Goal: Task Accomplishment & Management: Complete application form

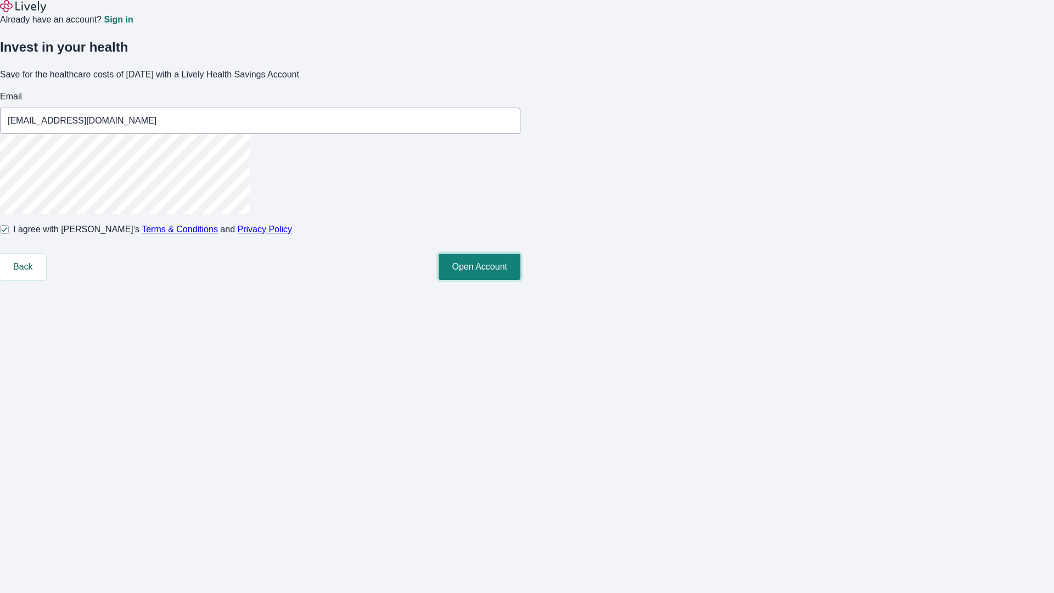
click at [520, 280] on button "Open Account" at bounding box center [480, 267] width 82 height 26
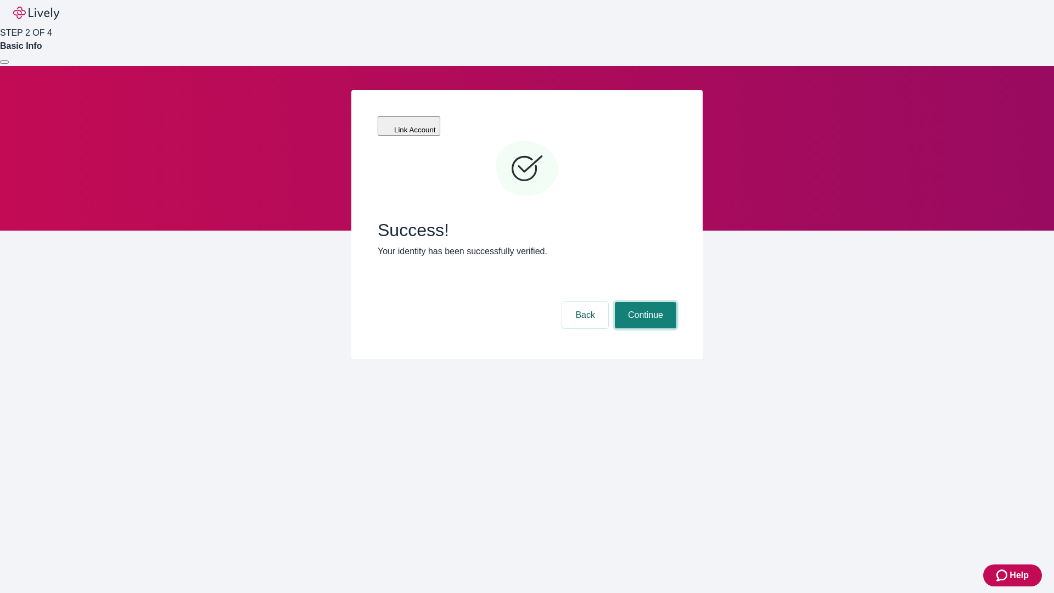
click at [644, 302] on button "Continue" at bounding box center [645, 315] width 61 height 26
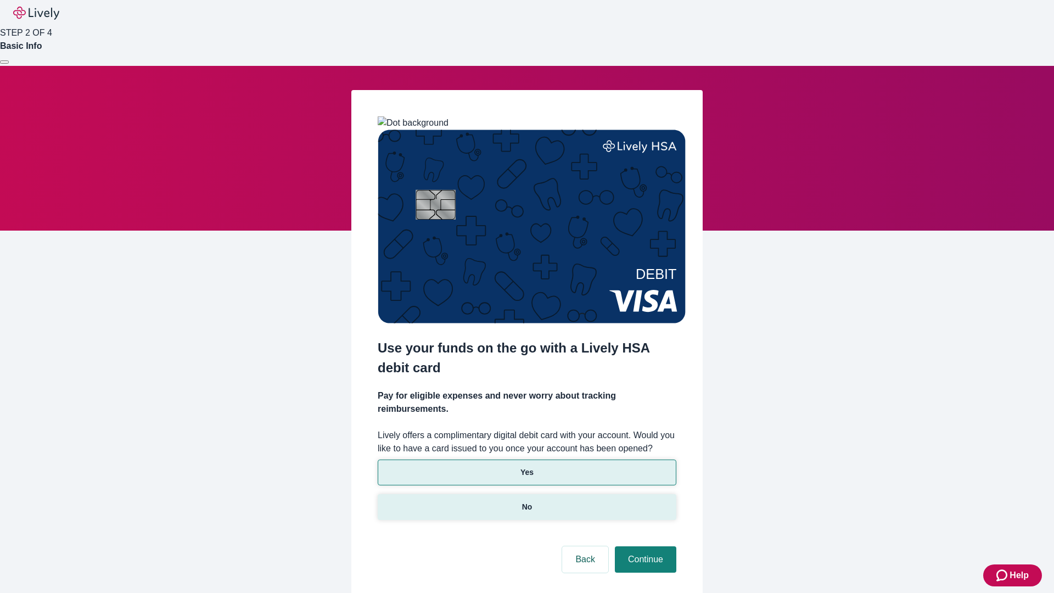
click at [526, 501] on p "No" at bounding box center [527, 507] width 10 height 12
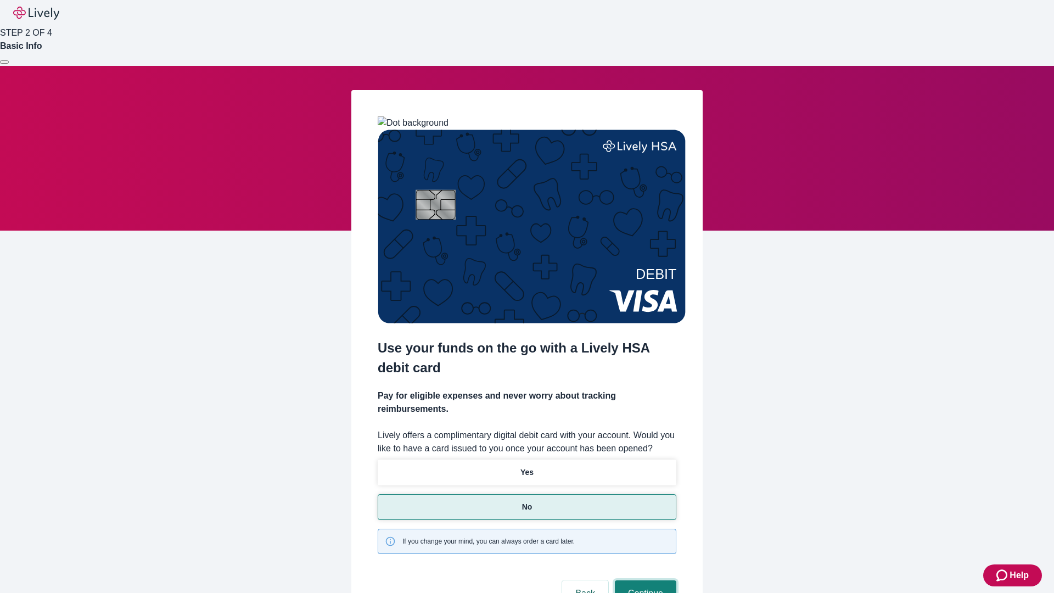
click at [644, 580] on button "Continue" at bounding box center [645, 593] width 61 height 26
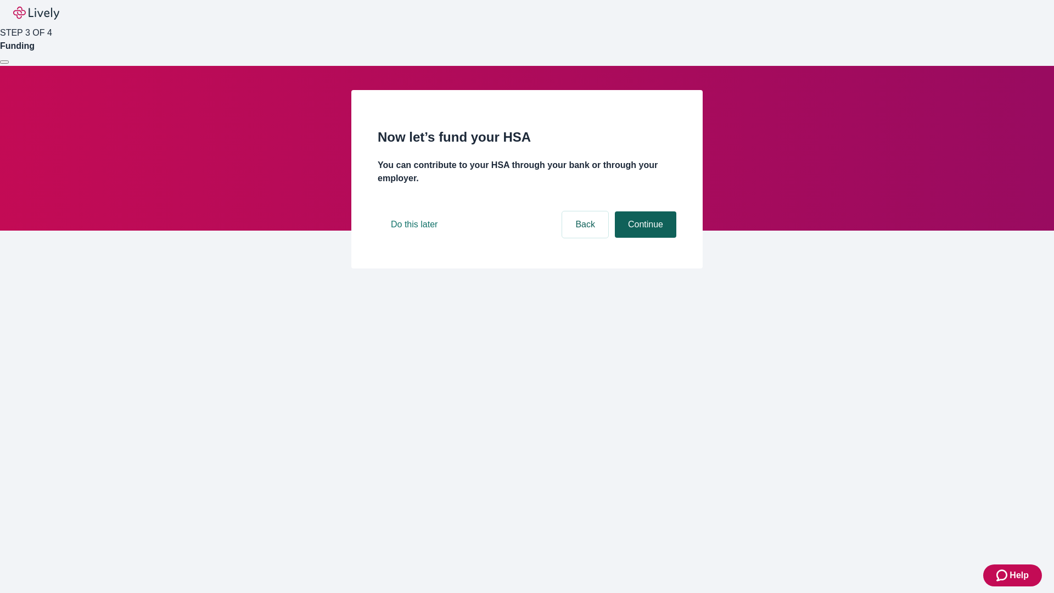
click at [644, 238] on button "Continue" at bounding box center [645, 224] width 61 height 26
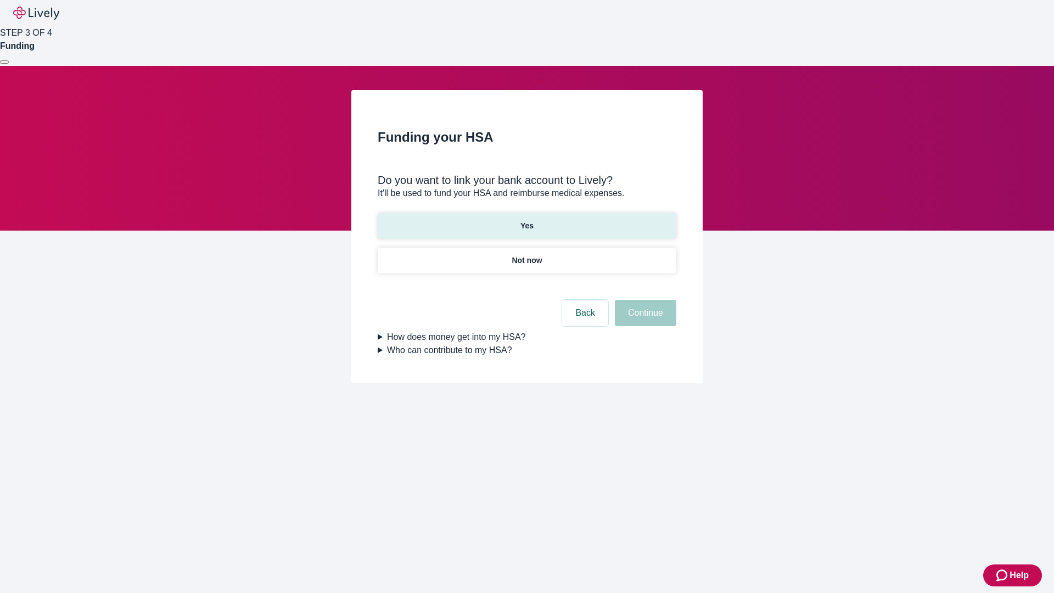
click at [526, 220] on p "Yes" at bounding box center [526, 226] width 13 height 12
click at [644, 300] on button "Continue" at bounding box center [645, 313] width 61 height 26
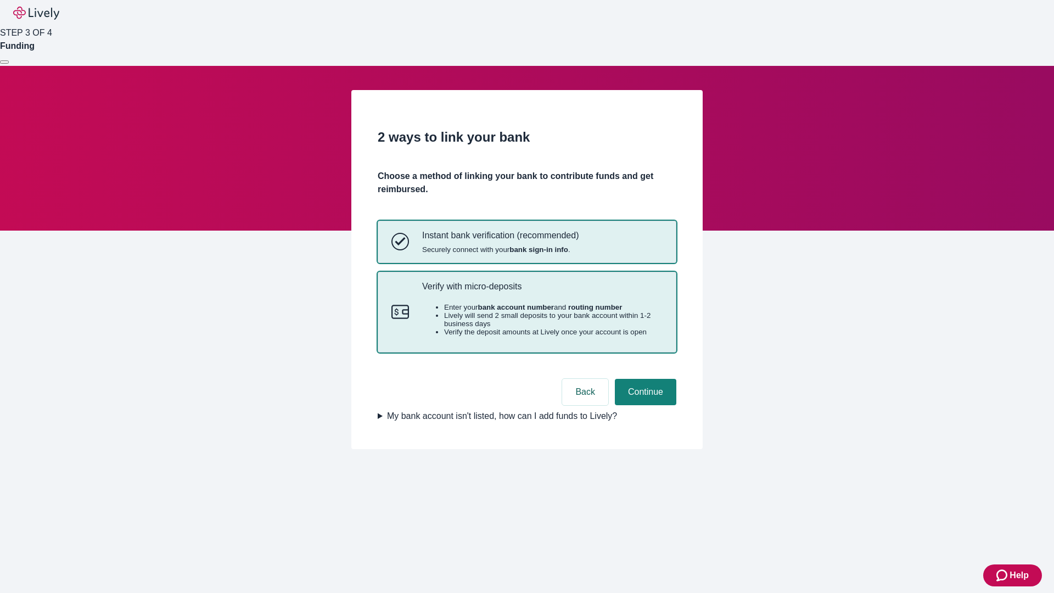
click at [542, 291] on p "Verify with micro-deposits" at bounding box center [542, 286] width 240 height 10
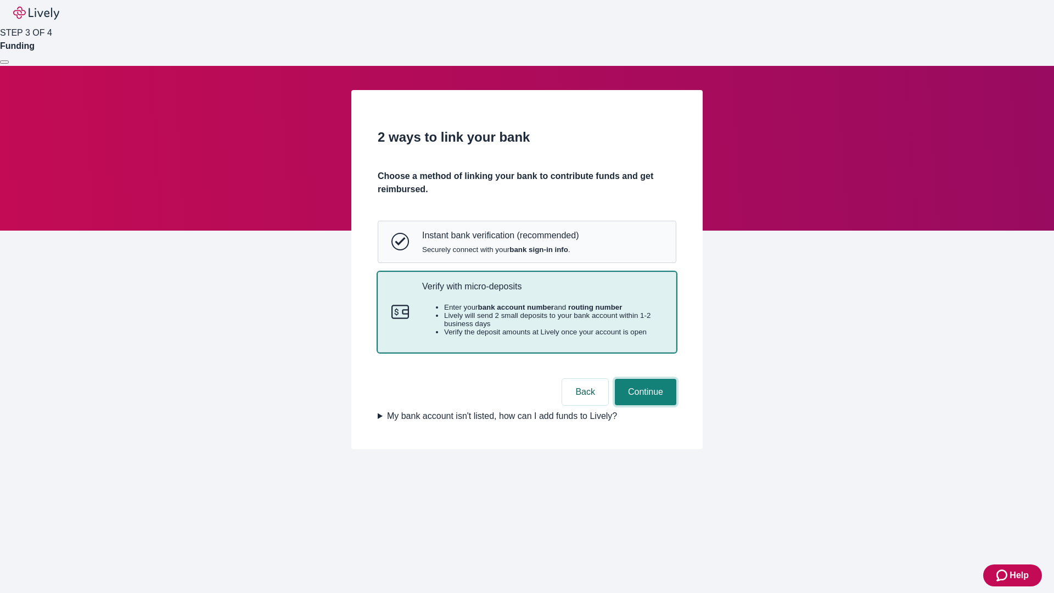
click at [644, 405] on button "Continue" at bounding box center [645, 392] width 61 height 26
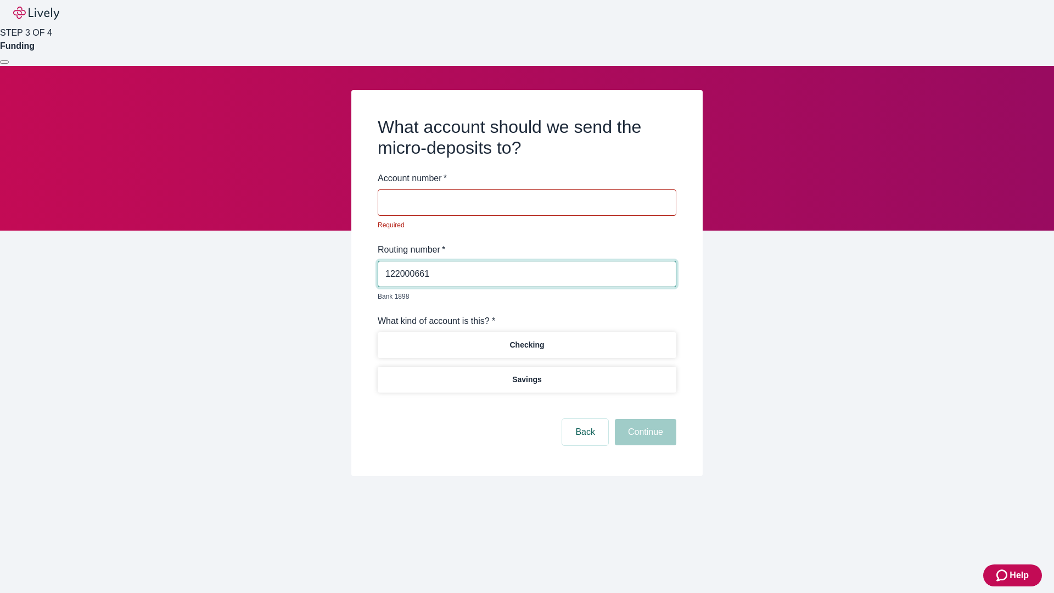
type input "122000661"
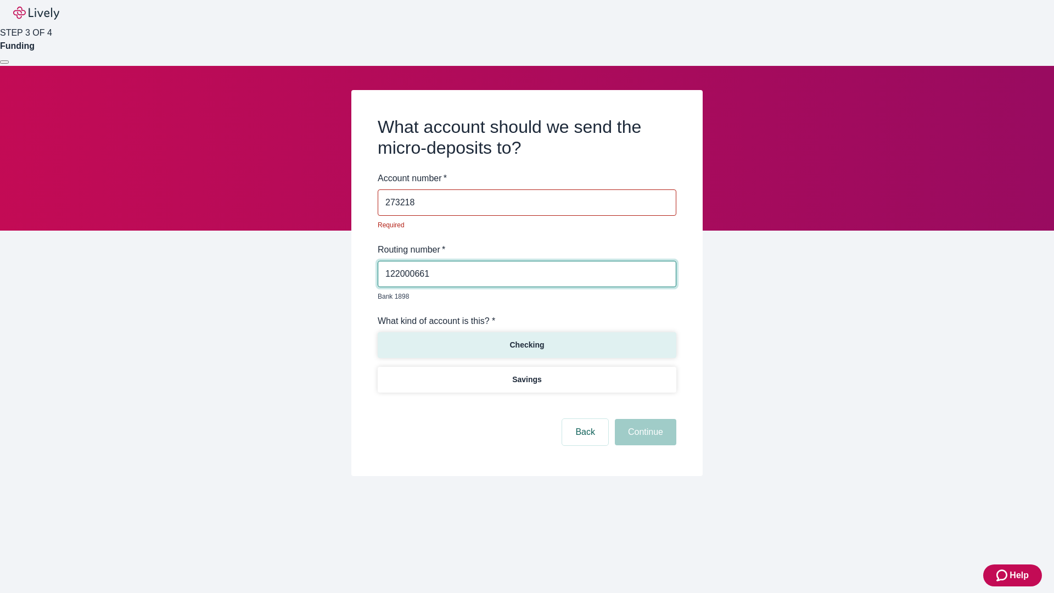
type input "273218"
click at [526, 339] on p "Checking" at bounding box center [526, 345] width 35 height 12
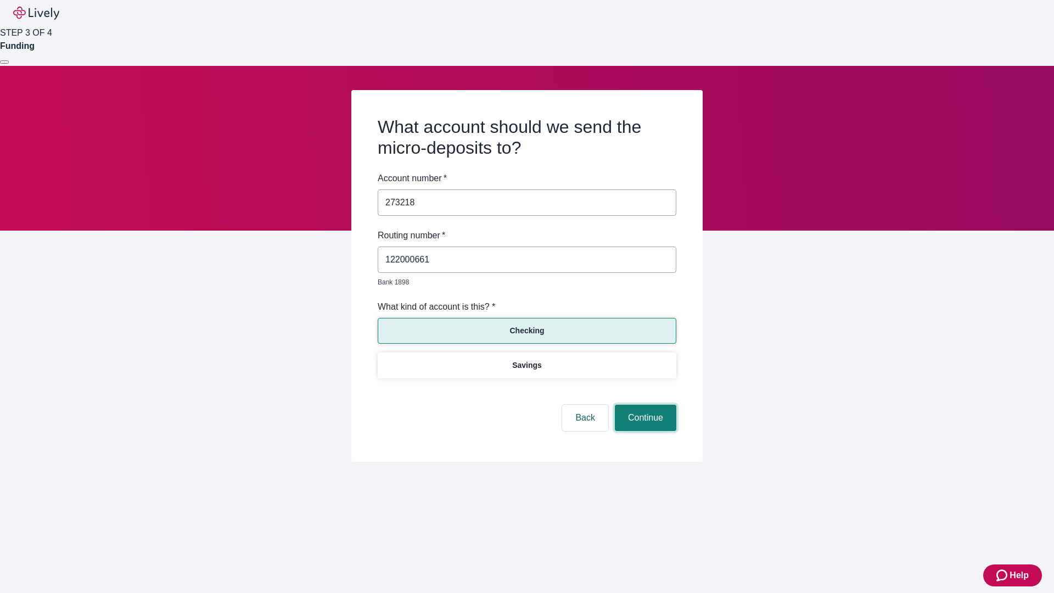
click at [644, 405] on button "Continue" at bounding box center [645, 417] width 61 height 26
